Goal: Task Accomplishment & Management: Use online tool/utility

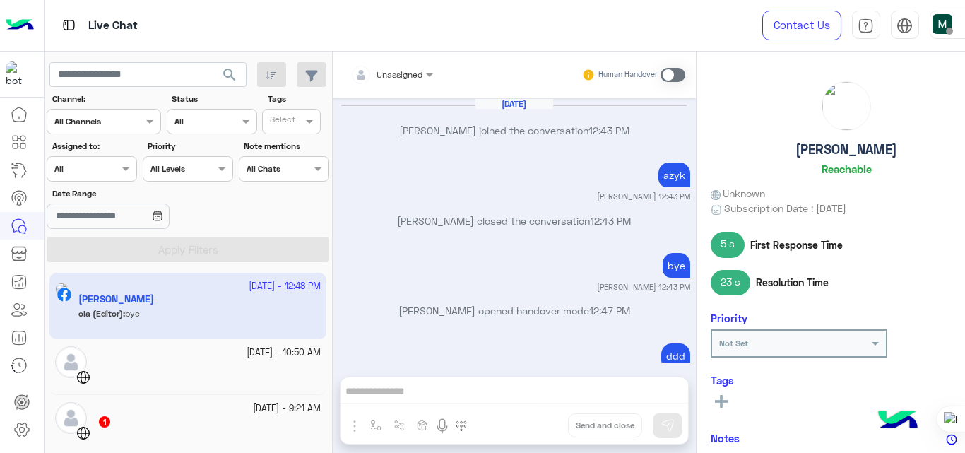
scroll to position [212, 0]
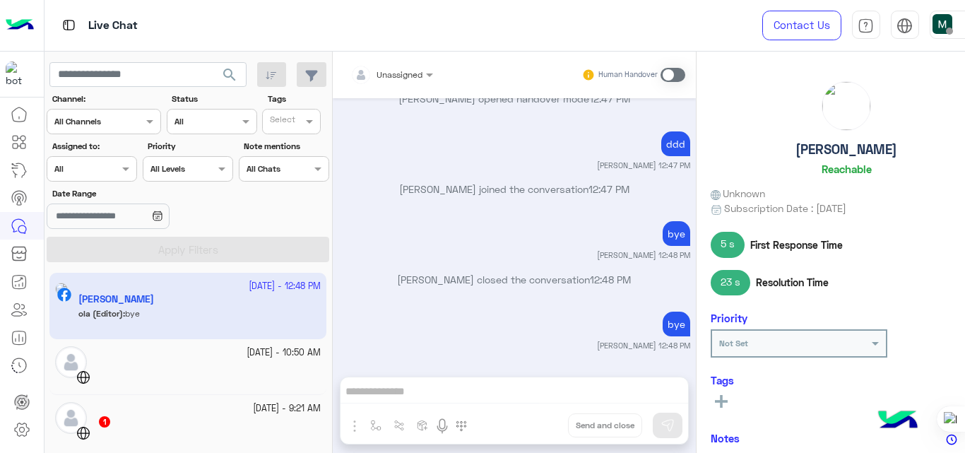
click at [28, 19] on img at bounding box center [20, 26] width 28 height 30
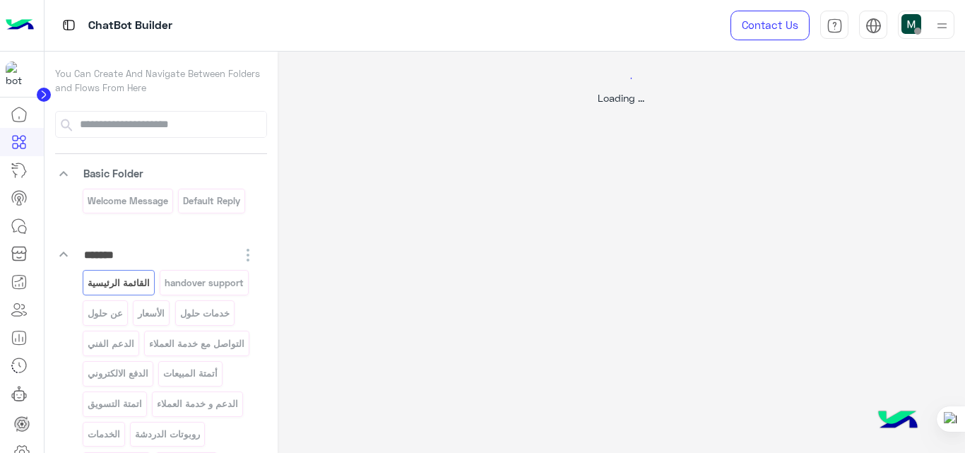
select select "*"
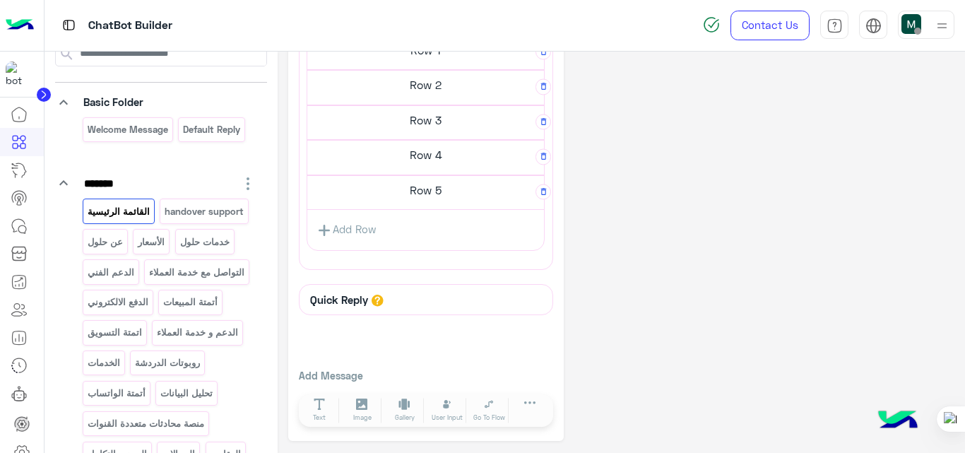
scroll to position [71, 0]
click at [164, 220] on p "handover support" at bounding box center [204, 212] width 81 height 16
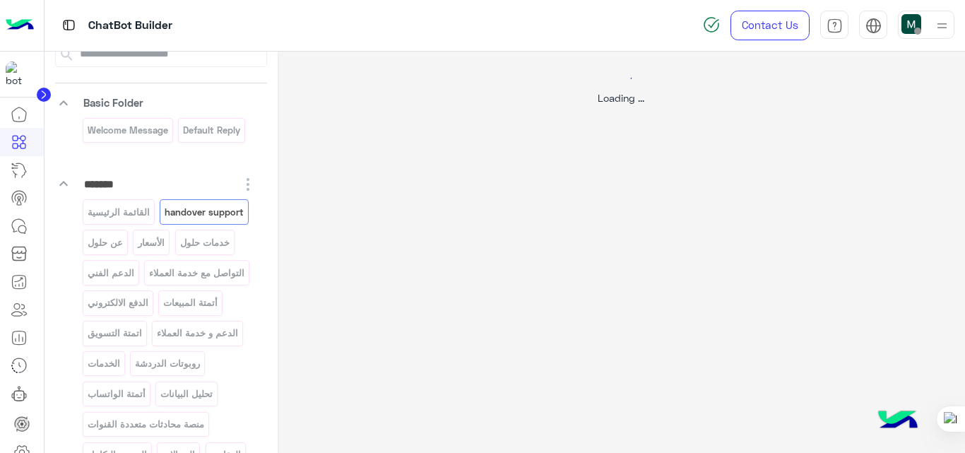
scroll to position [0, 0]
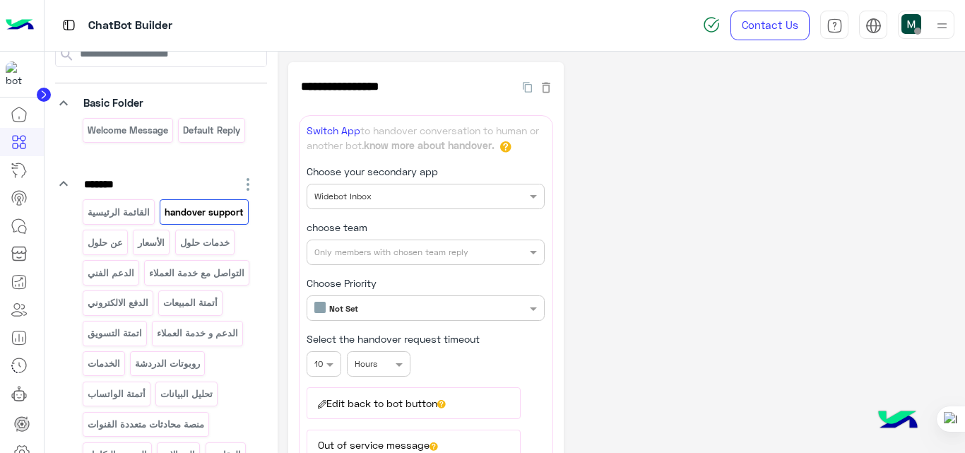
click at [179, 251] on p "خدمات حلول" at bounding box center [205, 242] width 52 height 16
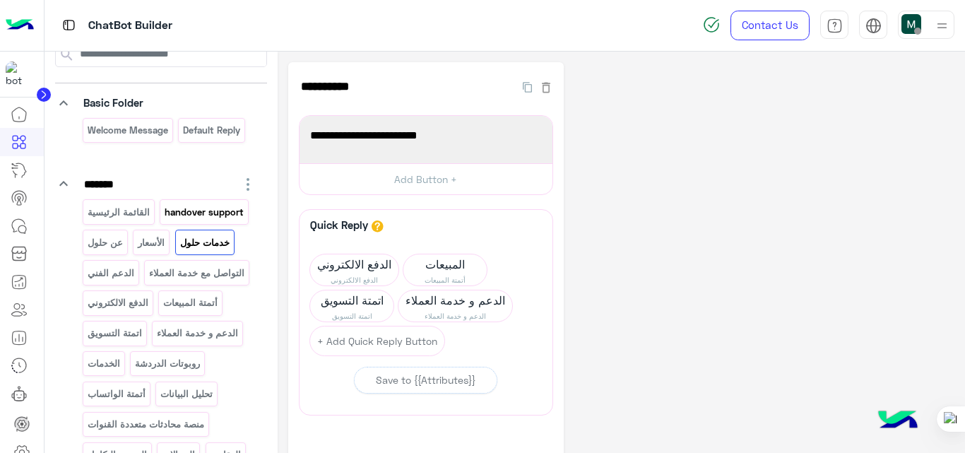
click at [164, 220] on p "handover support" at bounding box center [204, 212] width 81 height 16
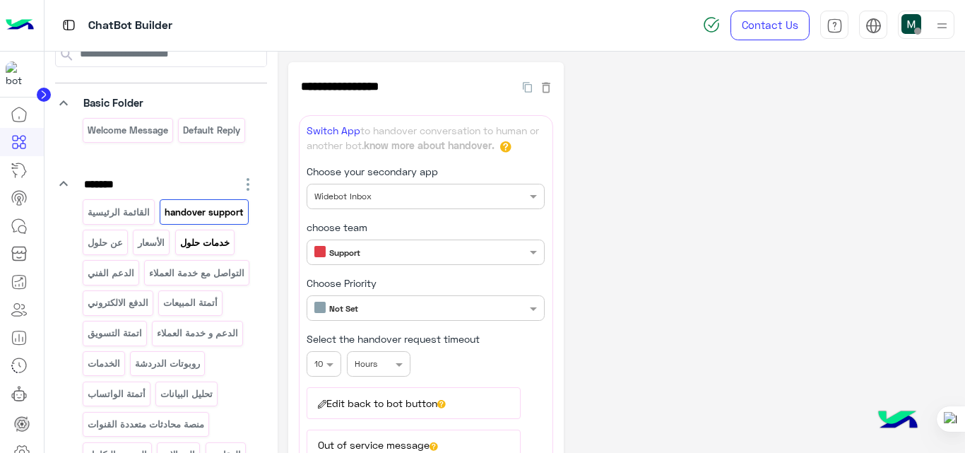
click at [179, 251] on p "خدمات حلول" at bounding box center [205, 242] width 52 height 16
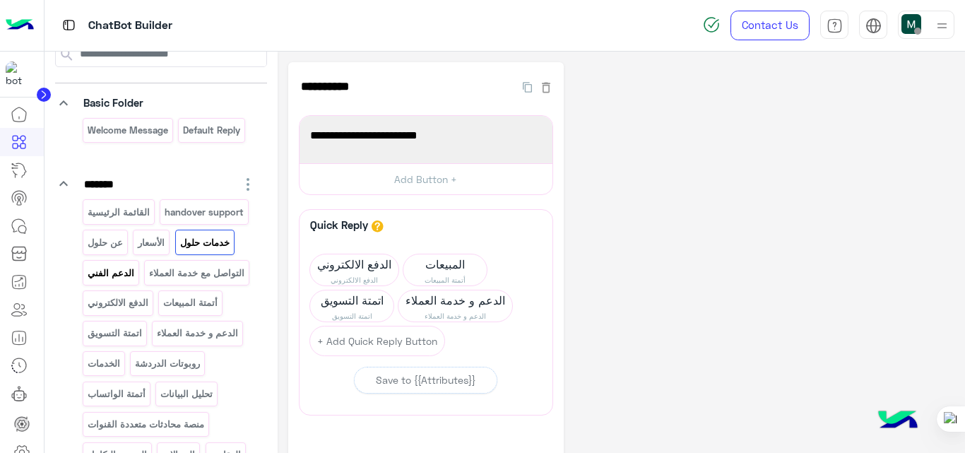
click at [135, 270] on p "الدعم الفني" at bounding box center [110, 273] width 49 height 16
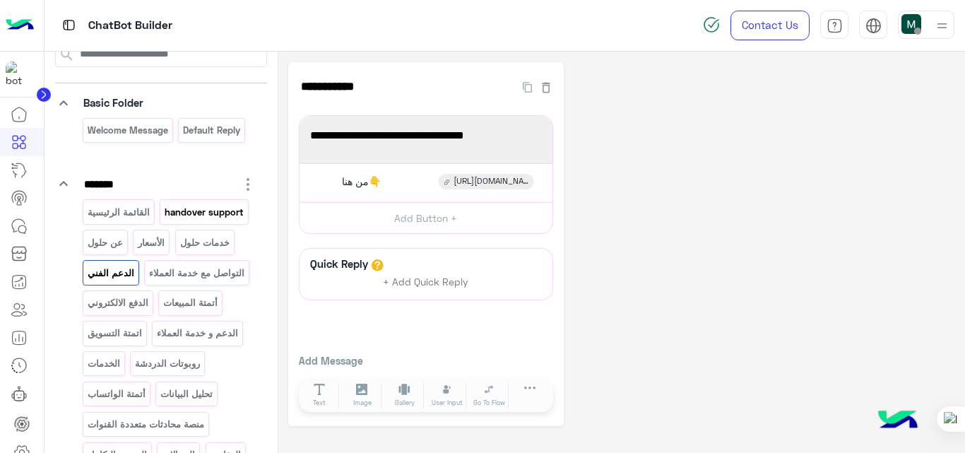
click at [164, 220] on p "handover support" at bounding box center [204, 212] width 81 height 16
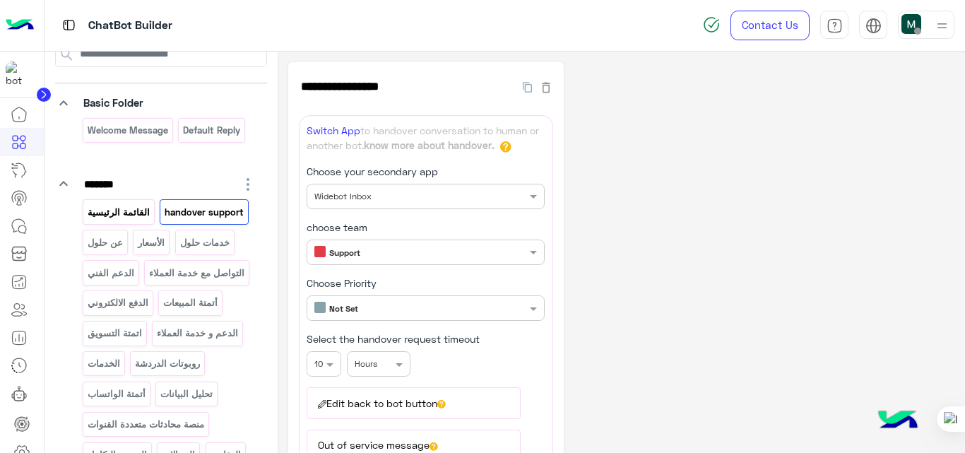
click at [135, 207] on p "القائمة الرئيسية" at bounding box center [118, 212] width 64 height 16
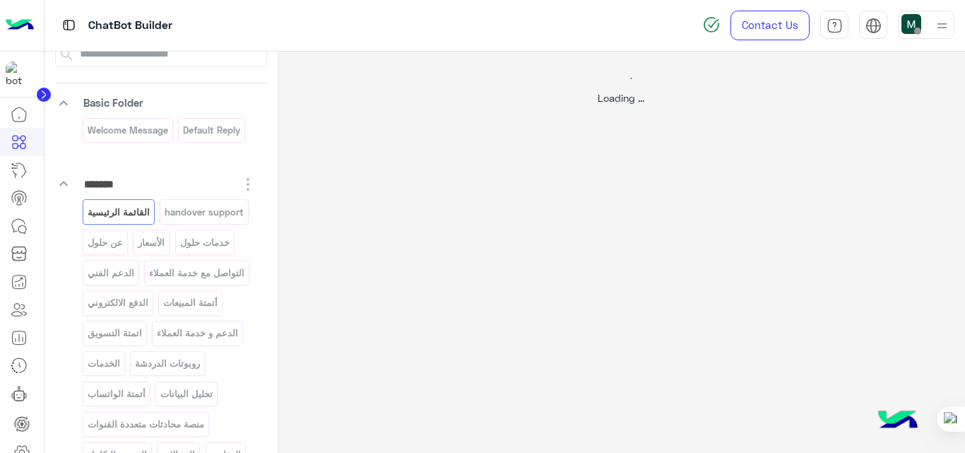
select select "*"
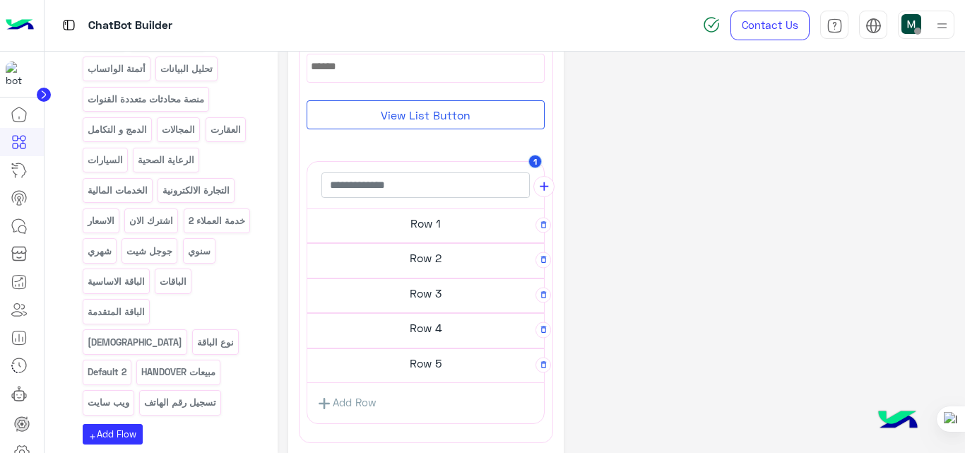
scroll to position [396, 0]
click at [463, 359] on h5 "Row 5" at bounding box center [425, 363] width 237 height 28
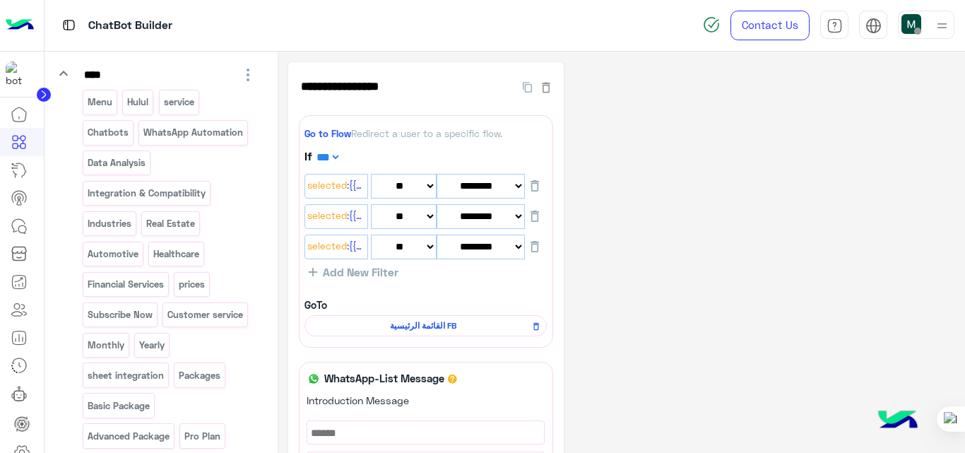
scroll to position [901, 0]
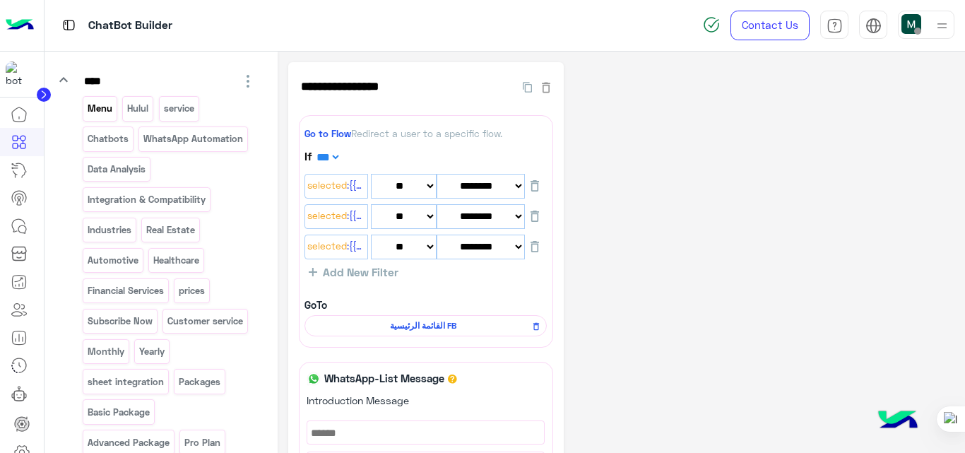
click at [93, 117] on p "Menu" at bounding box center [99, 108] width 27 height 16
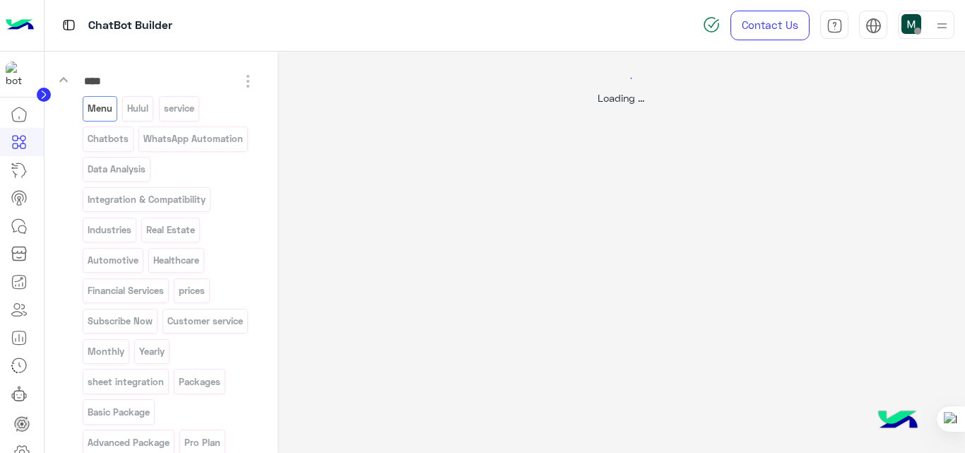
select select "*"
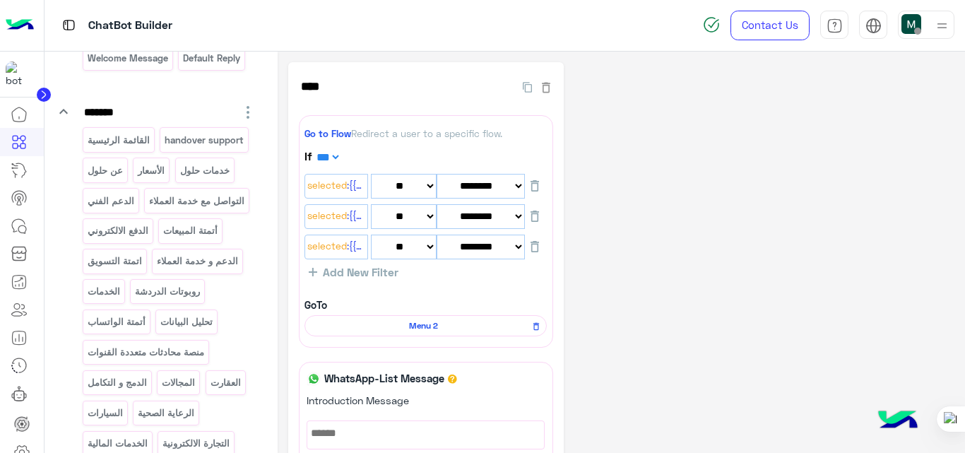
scroll to position [0, 0]
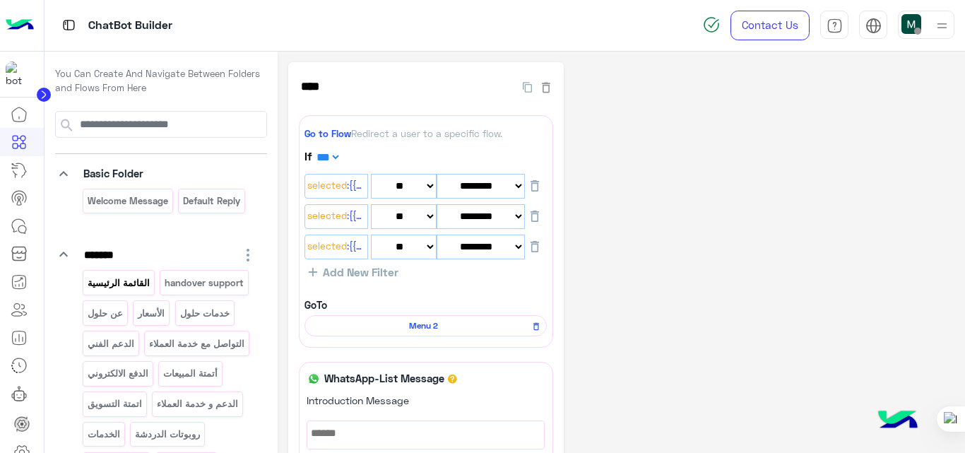
click at [132, 279] on p "القائمة الرئيسية" at bounding box center [118, 283] width 64 height 16
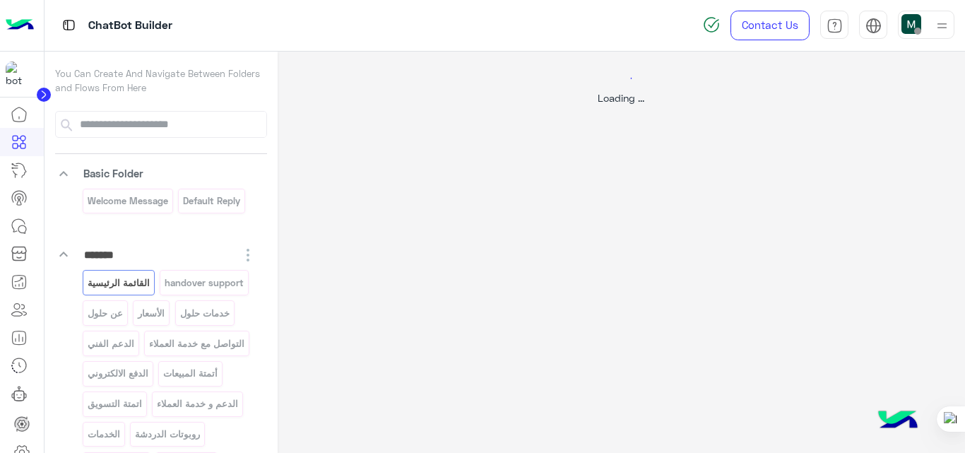
select select "*"
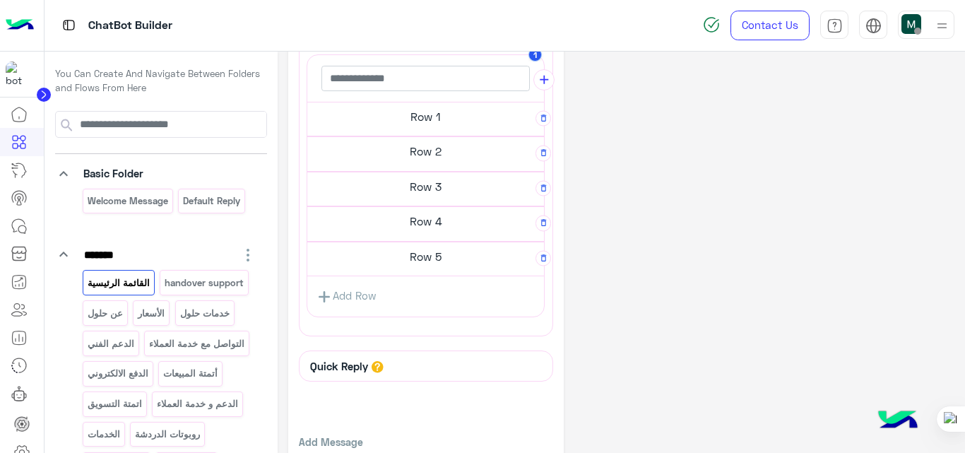
scroll to position [650, 0]
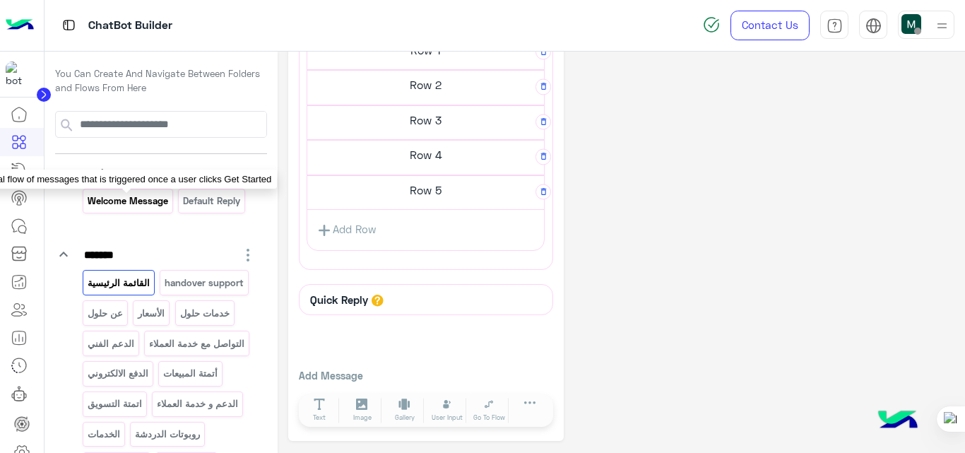
click at [136, 206] on p "Welcome Message" at bounding box center [127, 201] width 83 height 16
